Goal: Task Accomplishment & Management: Use online tool/utility

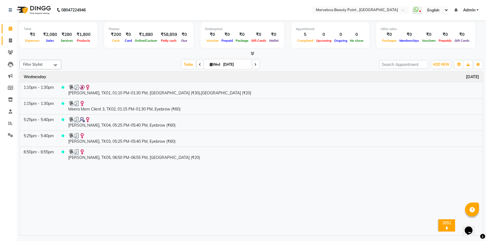
click at [9, 39] on icon at bounding box center [10, 40] width 3 height 4
select select "service"
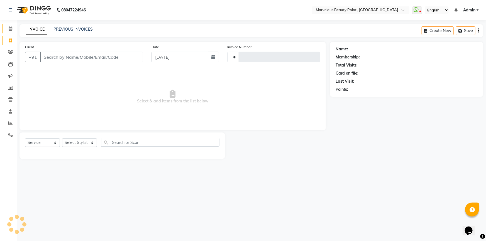
type input "0399"
select select "6391"
select select "V"
select select "48482"
click at [71, 55] on input "Client" at bounding box center [91, 57] width 103 height 11
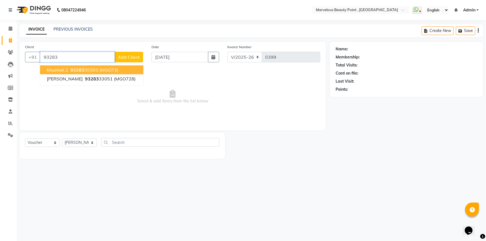
click at [71, 69] on span "93283" at bounding box center [77, 70] width 14 height 6
type input "9328330303"
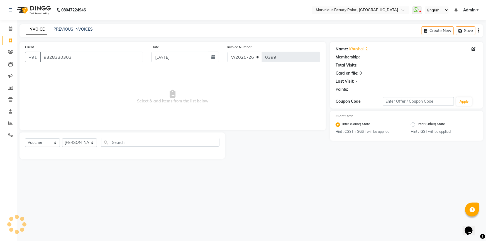
select select "1: Object"
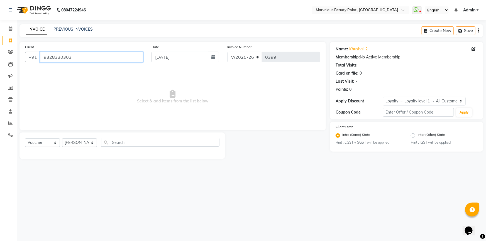
click at [77, 55] on input "9328330303" at bounding box center [91, 57] width 103 height 11
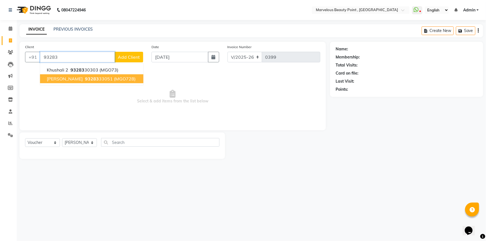
click at [76, 78] on span "[PERSON_NAME]" at bounding box center [65, 79] width 36 height 6
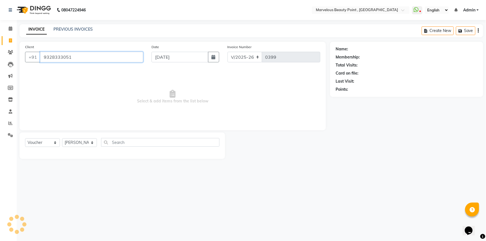
type input "9328333051"
select select "1: Object"
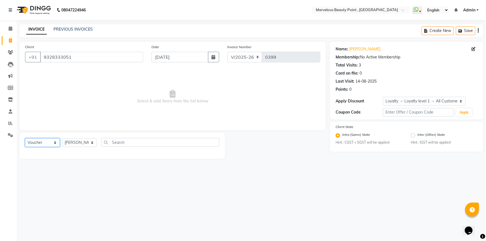
click at [27, 143] on select "Select Service Product Membership Package Voucher Prepaid Gift Card" at bounding box center [42, 142] width 35 height 9
select select "product"
click at [25, 138] on select "Select Service Product Membership Package Voucher Prepaid Gift Card" at bounding box center [42, 142] width 35 height 9
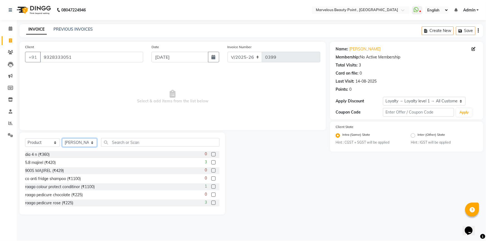
click at [75, 141] on select "Select Stylist [PERSON_NAME] [PERSON_NAME] [PERSON_NAME]" at bounding box center [79, 142] width 35 height 9
select select "66154"
click at [62, 138] on select "Select Stylist [PERSON_NAME] [PERSON_NAME] [PERSON_NAME]" at bounding box center [79, 142] width 35 height 9
click at [108, 142] on input "text" at bounding box center [160, 142] width 118 height 9
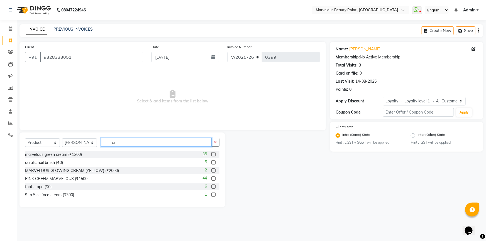
type input "cr"
click at [212, 153] on label at bounding box center [213, 154] width 4 height 4
click at [212, 153] on input "checkbox" at bounding box center [213, 155] width 4 height 4
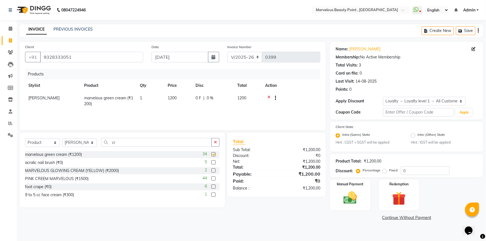
checkbox input "false"
drag, startPoint x: 88, startPoint y: 144, endPoint x: 87, endPoint y: 147, distance: 2.8
click at [88, 144] on select "Select Stylist [PERSON_NAME] [PERSON_NAME] [PERSON_NAME]" at bounding box center [79, 142] width 35 height 9
select select "66155"
click at [62, 138] on select "Select Stylist [PERSON_NAME] [PERSON_NAME] [PERSON_NAME]" at bounding box center [79, 142] width 35 height 9
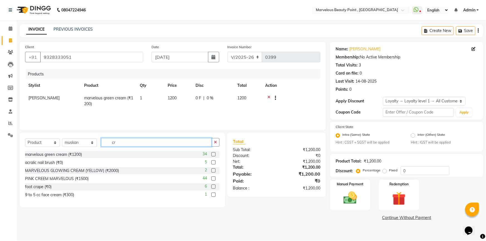
click at [119, 145] on input "cr" at bounding box center [156, 142] width 111 height 9
type input "c"
type input "mar"
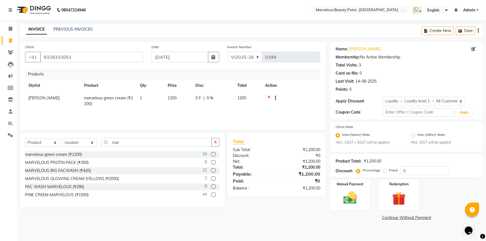
click at [214, 173] on div at bounding box center [213, 172] width 4 height 6
click at [212, 171] on label at bounding box center [213, 171] width 4 height 4
click at [212, 171] on input "checkbox" at bounding box center [213, 171] width 4 height 4
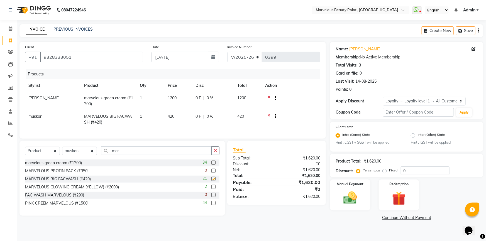
checkbox input "false"
click at [241, 98] on span "1200" at bounding box center [241, 98] width 9 height 5
select select "66154"
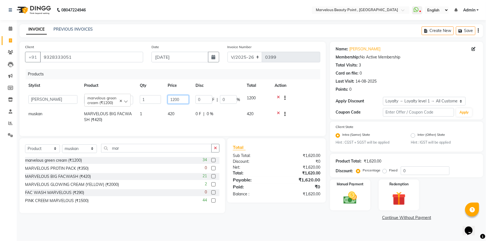
click at [174, 100] on input "1200" at bounding box center [178, 99] width 21 height 9
type input "1000"
click at [195, 121] on td "0 F | 0 %" at bounding box center [217, 117] width 51 height 18
select select "66155"
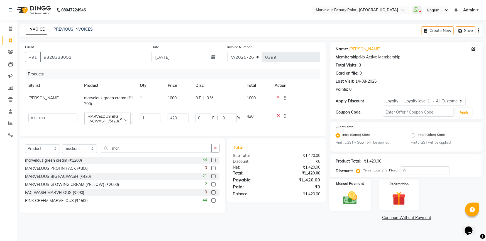
click at [347, 199] on img at bounding box center [350, 198] width 23 height 16
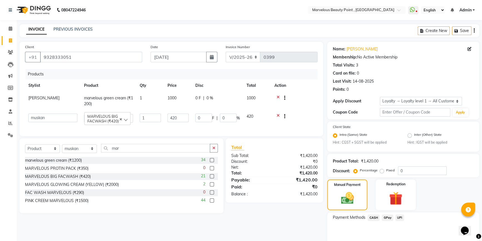
click at [400, 217] on span "UPI" at bounding box center [400, 218] width 9 height 6
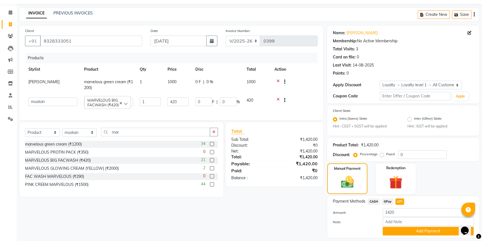
scroll to position [33, 0]
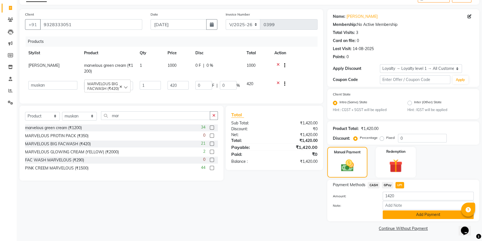
drag, startPoint x: 382, startPoint y: 216, endPoint x: 389, endPoint y: 217, distance: 7.6
click at [383, 216] on div "Add Payment" at bounding box center [428, 215] width 99 height 9
click at [389, 217] on button "Add Payment" at bounding box center [428, 215] width 91 height 9
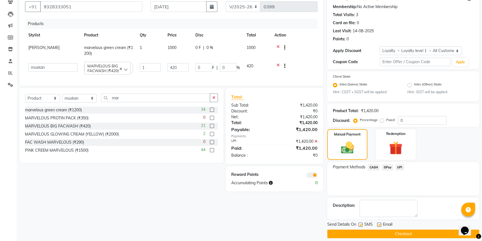
scroll to position [56, 0]
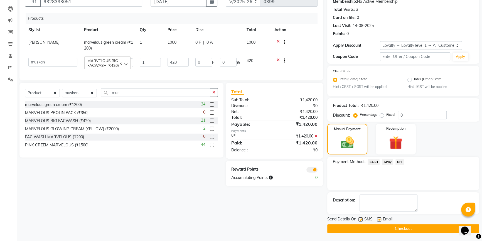
click at [311, 173] on span at bounding box center [312, 170] width 11 height 6
click at [318, 171] on input "checkbox" at bounding box center [318, 171] width 0 height 0
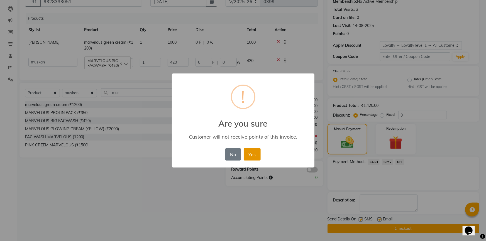
click at [255, 152] on button "Yes" at bounding box center [252, 154] width 17 height 12
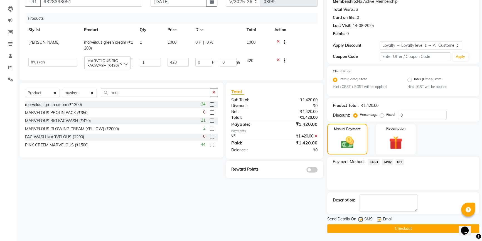
click at [348, 230] on button "Checkout" at bounding box center [404, 229] width 152 height 9
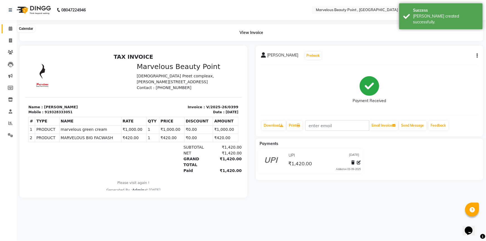
click at [11, 30] on icon at bounding box center [11, 28] width 4 height 4
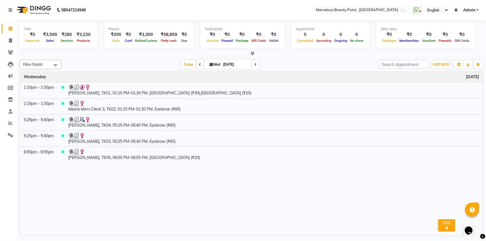
drag, startPoint x: 15, startPoint y: 39, endPoint x: 22, endPoint y: 56, distance: 17.9
click at [19, 55] on app-home "08047224946 Select Location × Marvelous Beauty Point , [GEOGRAPHIC_DATA] WhatsA…" at bounding box center [243, 118] width 486 height 237
click at [172, 184] on div "Time Event [DATE] 1:10pm - 1:30pm [PERSON_NAME][GEOGRAPHIC_DATA], 01:10 PM-01:3…" at bounding box center [251, 154] width 463 height 164
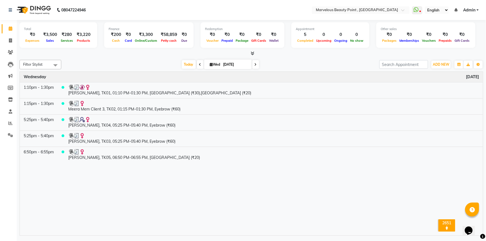
click at [172, 184] on div "Time Event [DATE] 1:10pm - 1:30pm [PERSON_NAME][GEOGRAPHIC_DATA], 01:10 PM-01:3…" at bounding box center [251, 154] width 463 height 164
drag, startPoint x: 172, startPoint y: 184, endPoint x: 145, endPoint y: 182, distance: 26.5
click at [145, 182] on div "Time Event [DATE] 1:10pm - 1:30pm [PERSON_NAME][GEOGRAPHIC_DATA], 01:10 PM-01:3…" at bounding box center [251, 154] width 463 height 164
